Goal: Communication & Community: Answer question/provide support

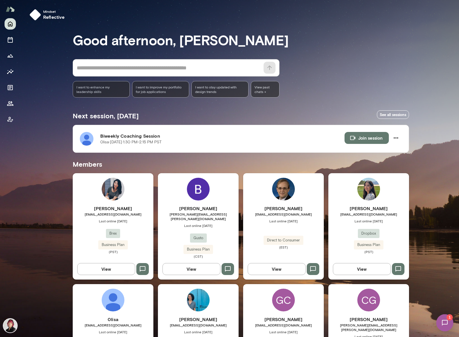
click at [449, 324] on img at bounding box center [444, 322] width 23 height 23
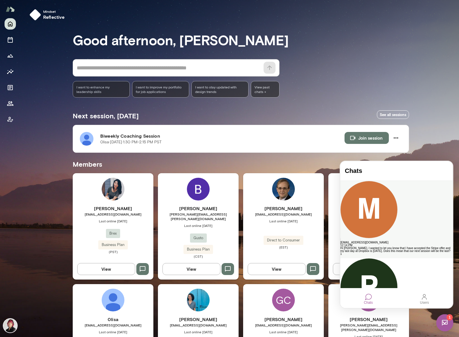
click at [379, 246] on div "Hi [PERSON_NAME], I wanted to let you know that I have accepted the Stripe offe…" at bounding box center [396, 249] width 112 height 6
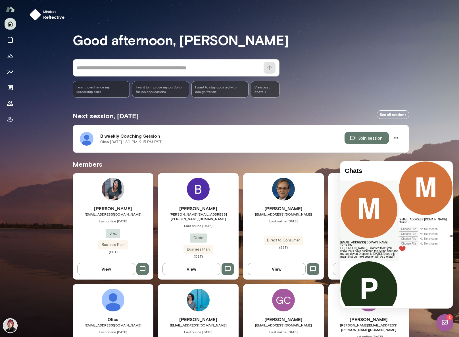
scroll to position [1376, 0]
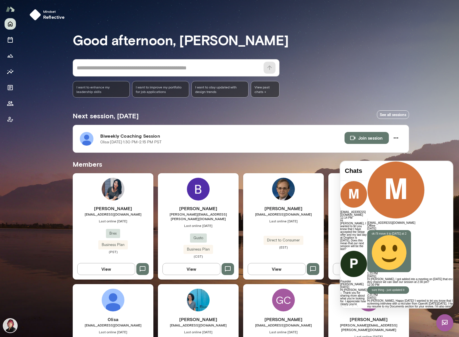
drag, startPoint x: 430, startPoint y: 273, endPoint x: 435, endPoint y: 282, distance: 9.7
drag, startPoint x: 411, startPoint y: 273, endPoint x: 425, endPoint y: 276, distance: 14.5
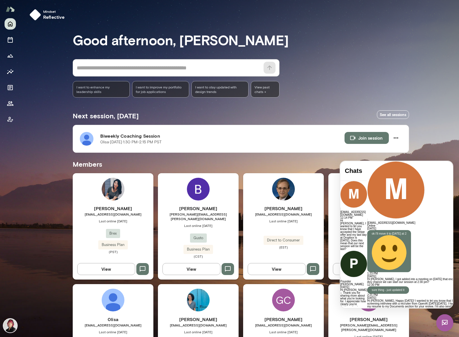
drag, startPoint x: 425, startPoint y: 273, endPoint x: 434, endPoint y: 285, distance: 14.9
